Goal: Task Accomplishment & Management: Use online tool/utility

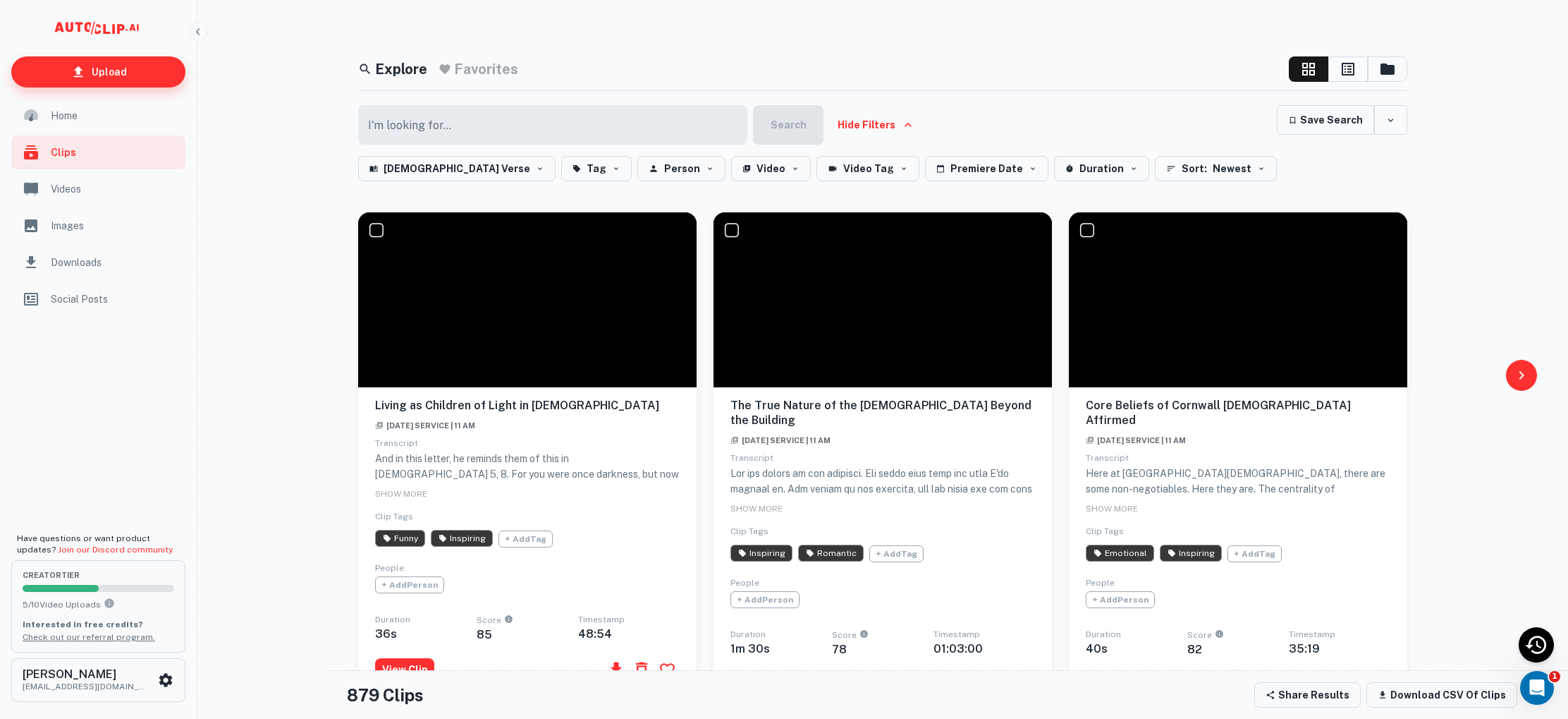
click at [68, 70] on link "Upload" at bounding box center [98, 72] width 174 height 31
